Goal: Information Seeking & Learning: Learn about a topic

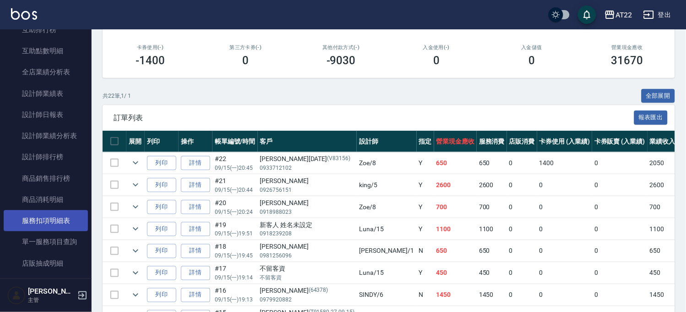
scroll to position [407, 0]
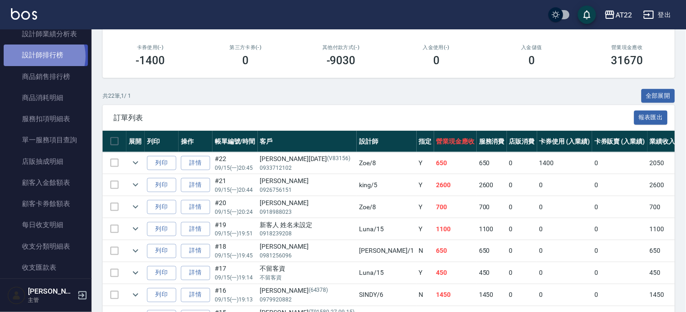
click at [42, 55] on link "設計師排行榜" at bounding box center [46, 54] width 84 height 21
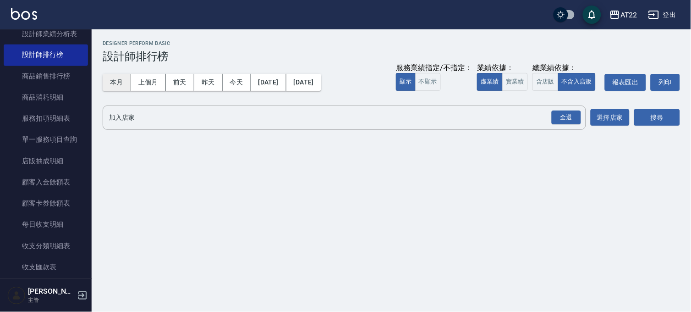
click at [125, 82] on button "本月" at bounding box center [117, 82] width 28 height 17
click at [570, 121] on div "全選" at bounding box center [566, 117] width 29 height 14
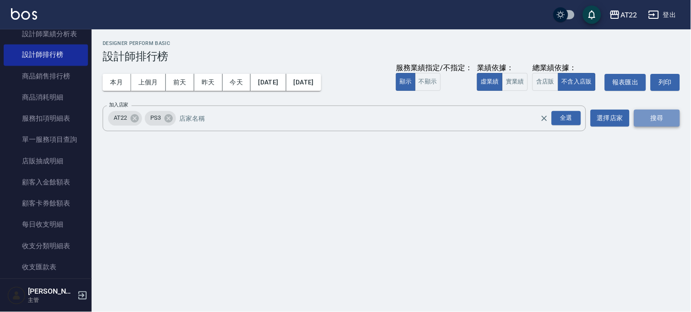
click at [648, 117] on button "搜尋" at bounding box center [657, 118] width 46 height 17
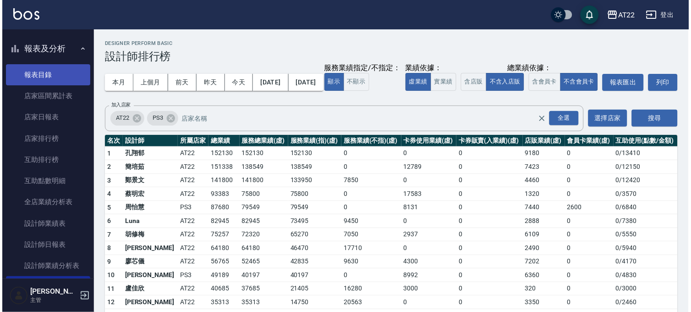
scroll to position [153, 0]
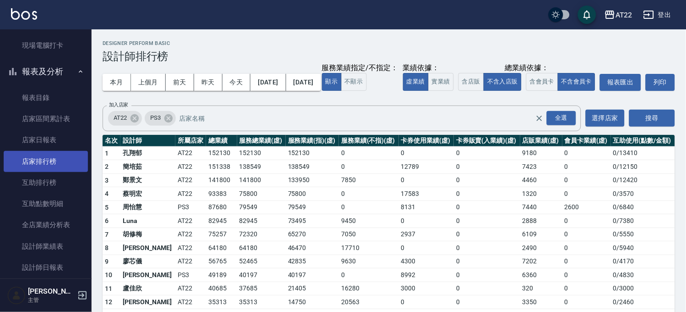
click at [48, 163] on link "店家排行榜" at bounding box center [46, 161] width 84 height 21
